Goal: Navigation & Orientation: Find specific page/section

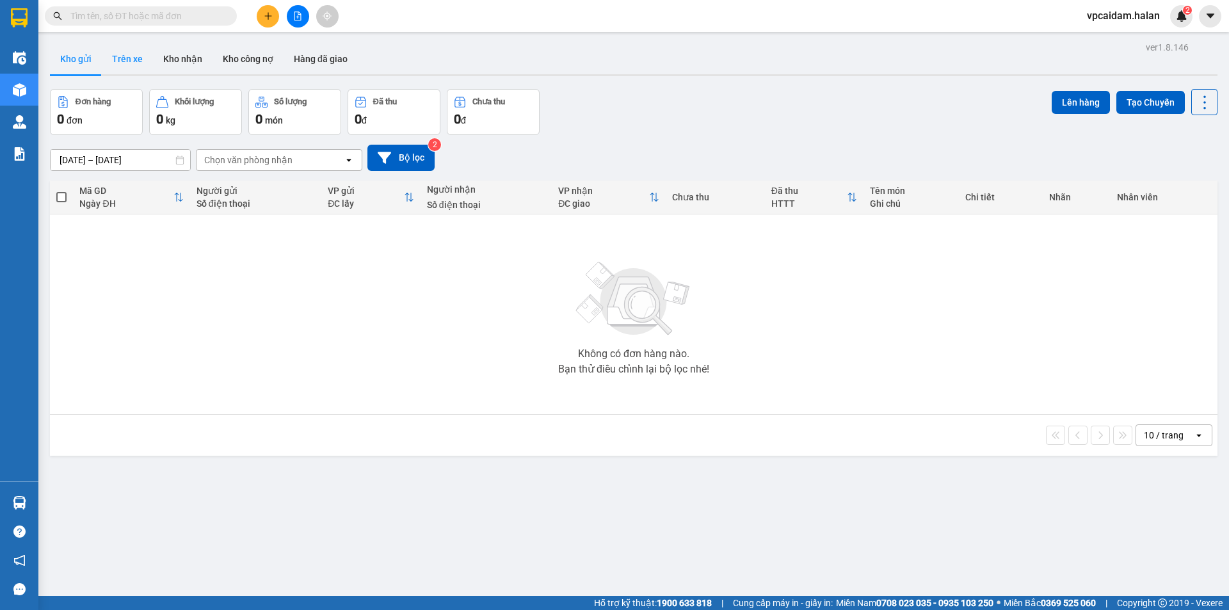
click at [136, 67] on button "Trên xe" at bounding box center [127, 59] width 51 height 31
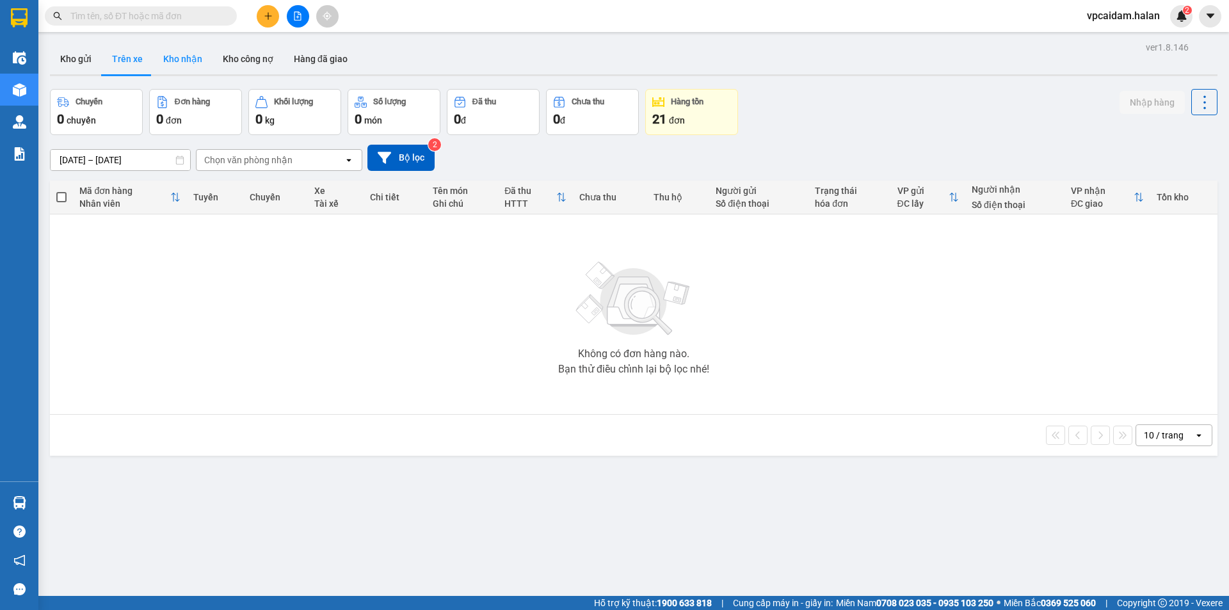
click at [175, 57] on button "Kho nhận" at bounding box center [183, 59] width 60 height 31
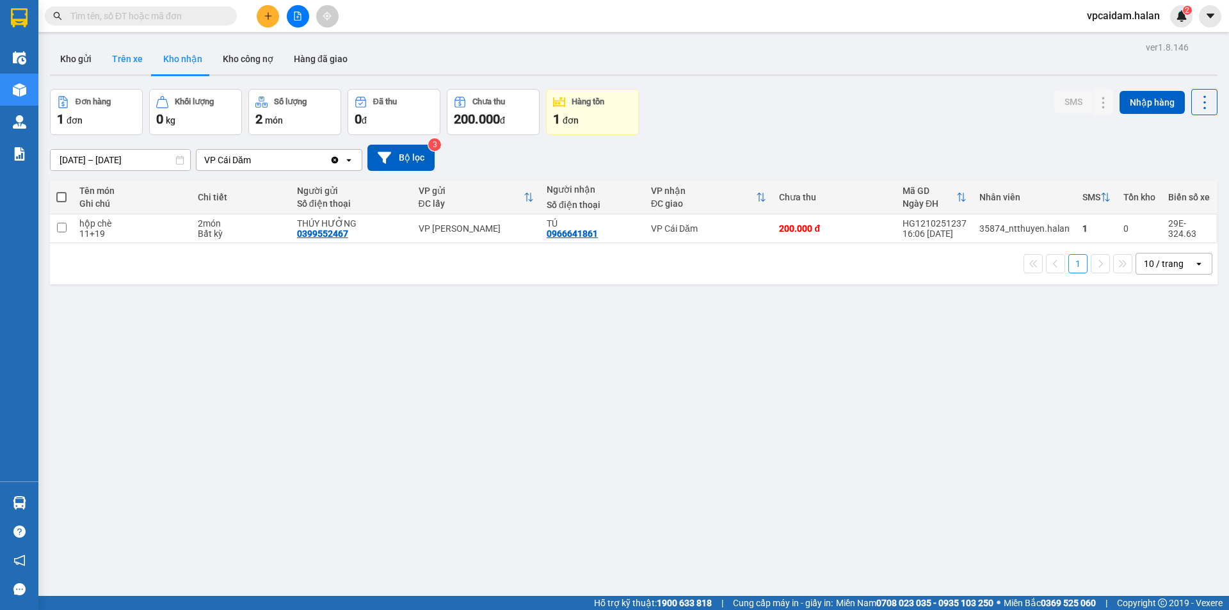
click at [126, 69] on button "Trên xe" at bounding box center [127, 59] width 51 height 31
type input "[DATE] – [DATE]"
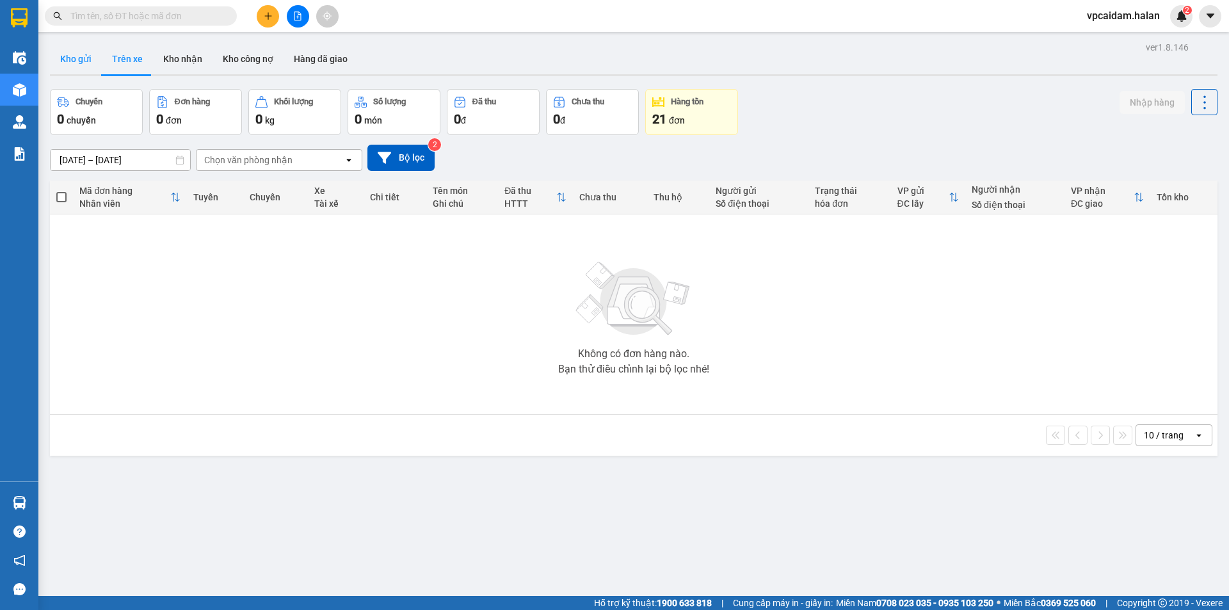
click at [81, 58] on button "Kho gửi" at bounding box center [76, 59] width 52 height 31
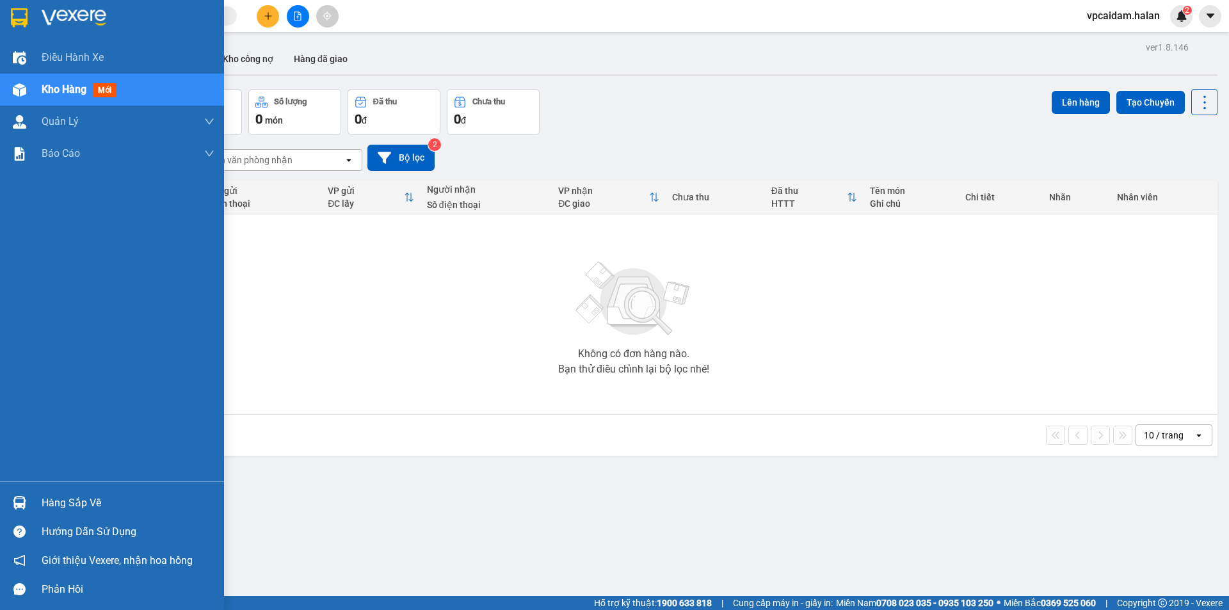
click at [42, 494] on div "Hàng sắp về" at bounding box center [128, 503] width 173 height 19
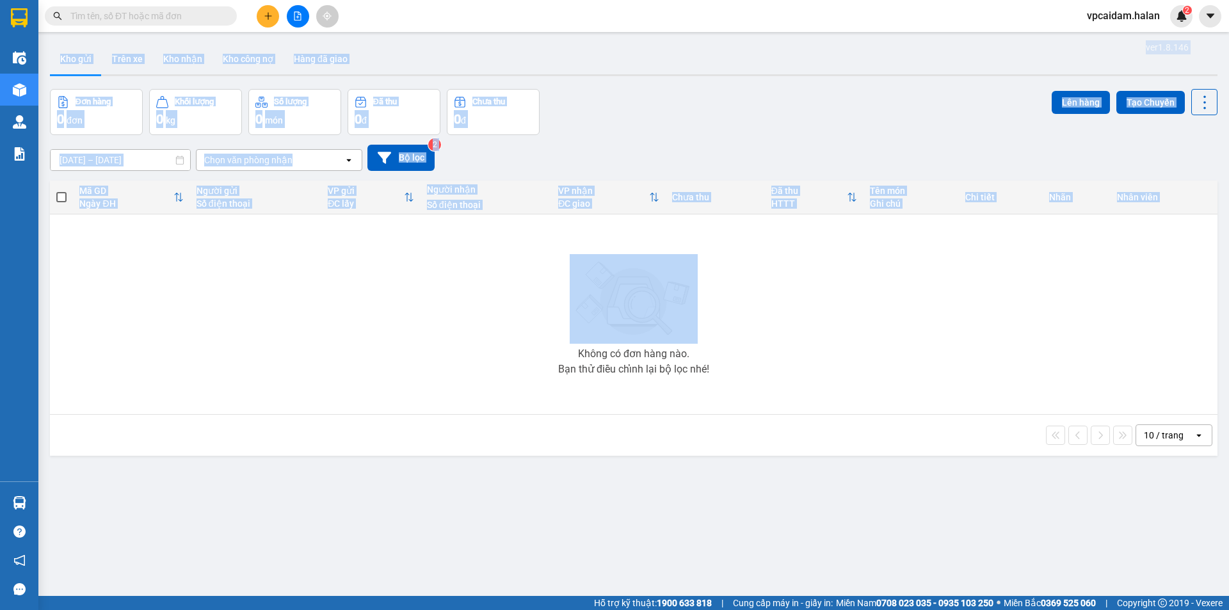
drag, startPoint x: 513, startPoint y: 325, endPoint x: 0, endPoint y: 559, distance: 563.9
click at [0, 553] on div "Điều hành xe Kho hàng mới Quản [PERSON_NAME] lý chuyến Quản lý kiểm kho Báo cáo…" at bounding box center [19, 305] width 38 height 610
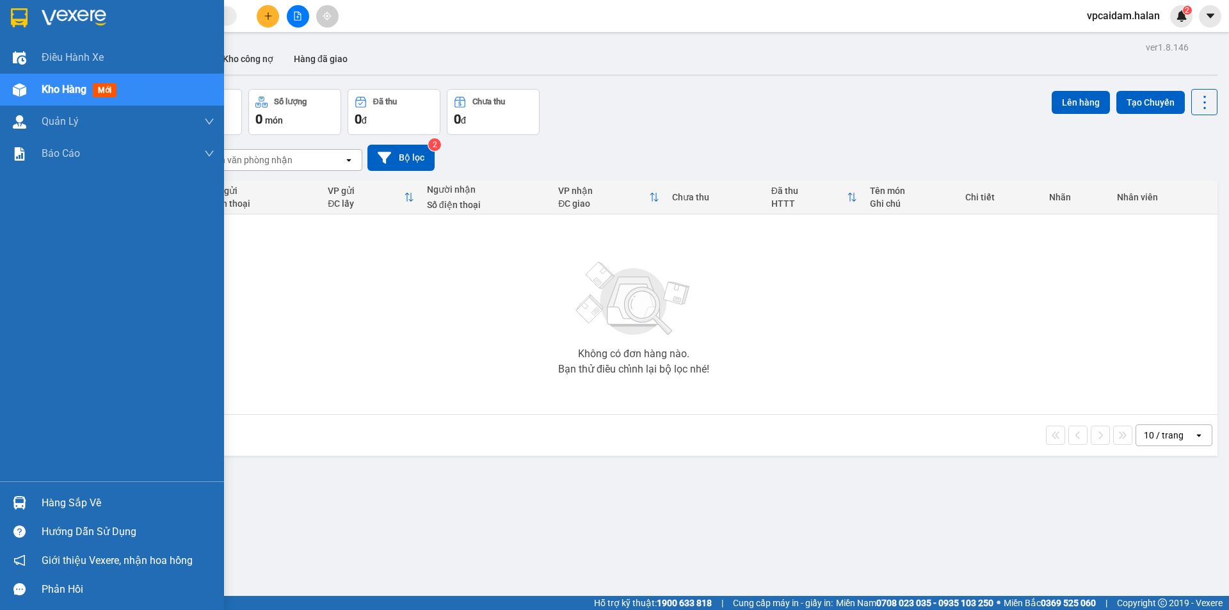
click at [55, 486] on div "Hàng sắp về Hướng dẫn sử dụng Giới thiệu Vexere, nhận hoa hồng Phản hồi" at bounding box center [112, 543] width 224 height 122
click at [31, 505] on div "Hàng sắp về" at bounding box center [112, 503] width 224 height 29
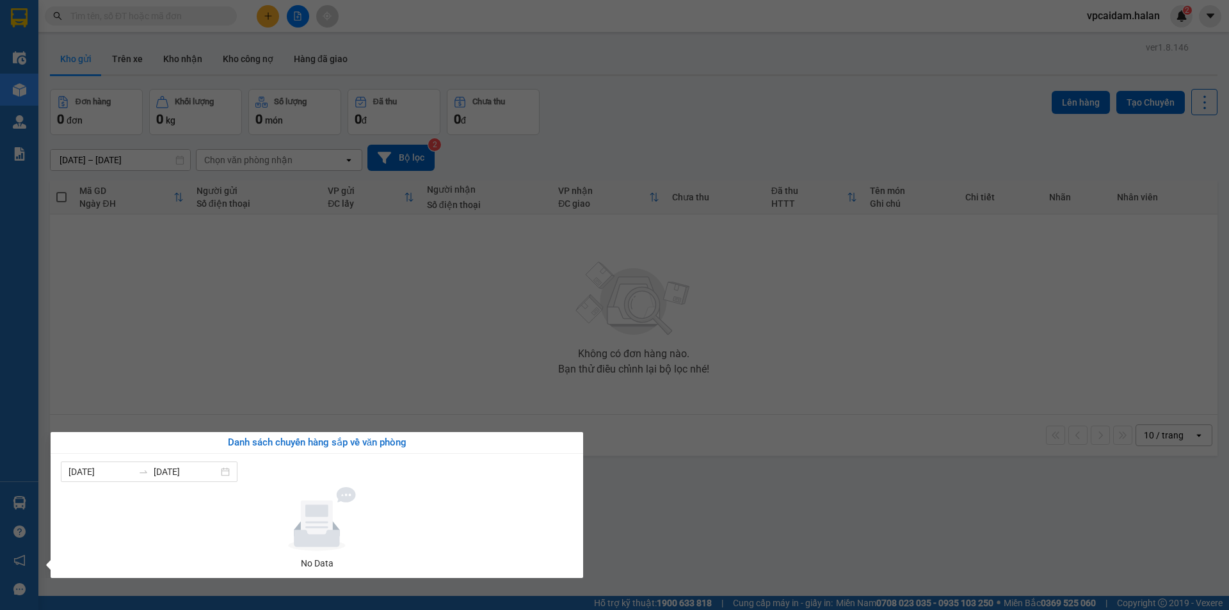
click at [377, 336] on section "Kết quả tìm kiếm ( 0 ) Bộ lọc No Data vpcaidam.halan 2 Điều hành xe Kho hàng mớ…" at bounding box center [614, 305] width 1229 height 610
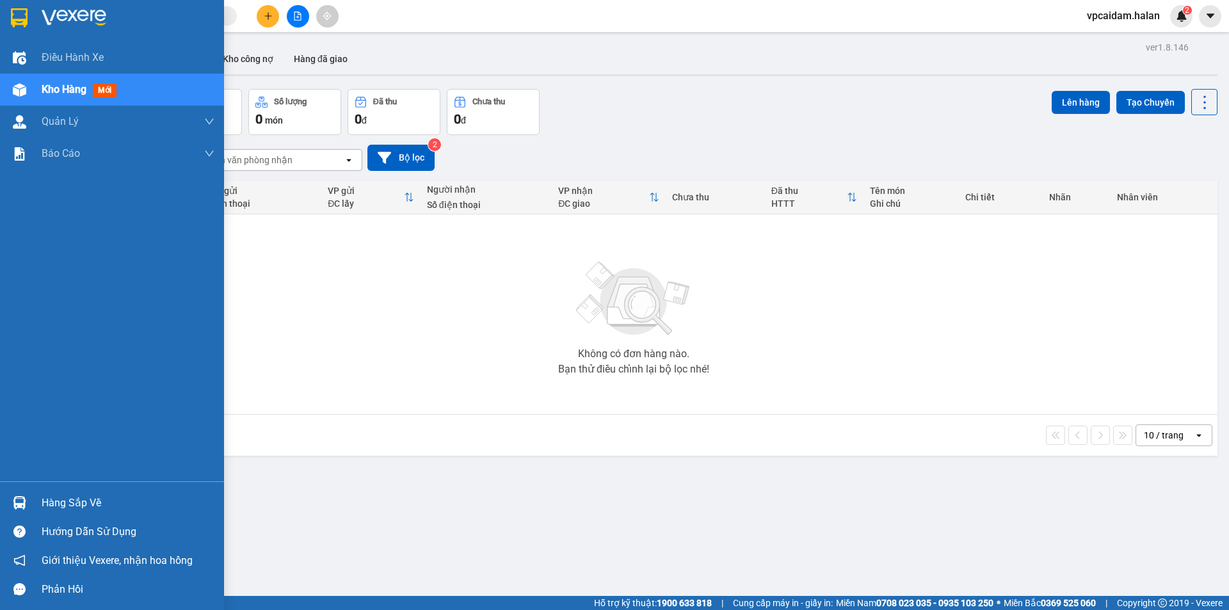
click at [56, 503] on div "Hàng sắp về" at bounding box center [128, 503] width 173 height 19
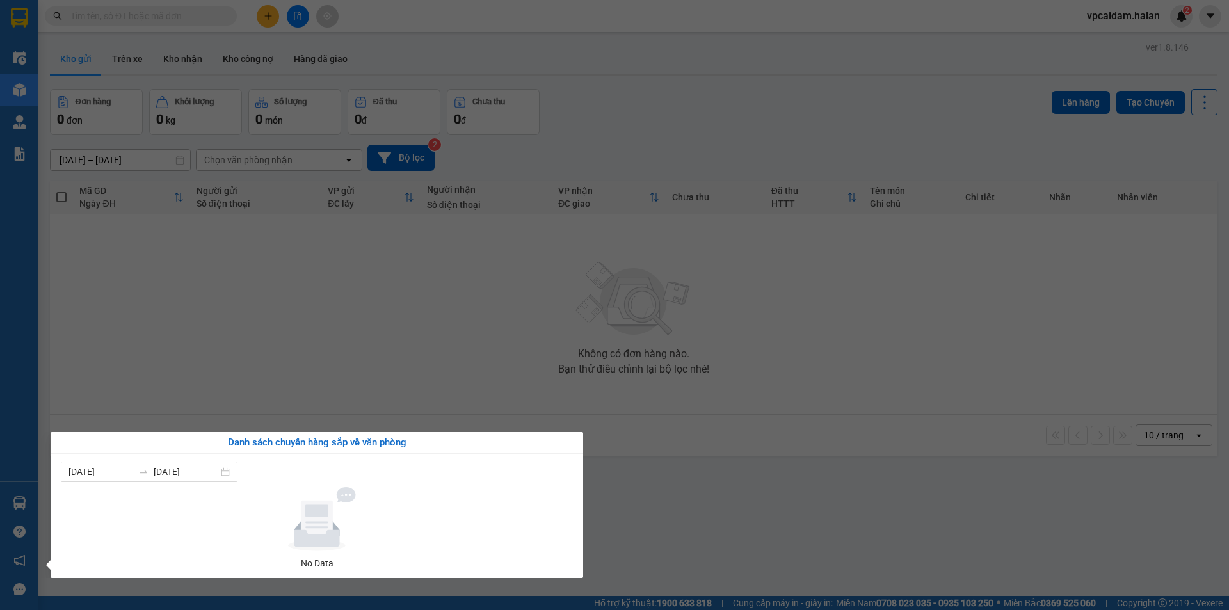
click at [421, 336] on section "Kết quả tìm kiếm ( 0 ) Bộ lọc No Data vpcaidam.halan 2 Điều hành xe Kho hàng mớ…" at bounding box center [614, 305] width 1229 height 610
